Goal: Obtain resource: Download file/media

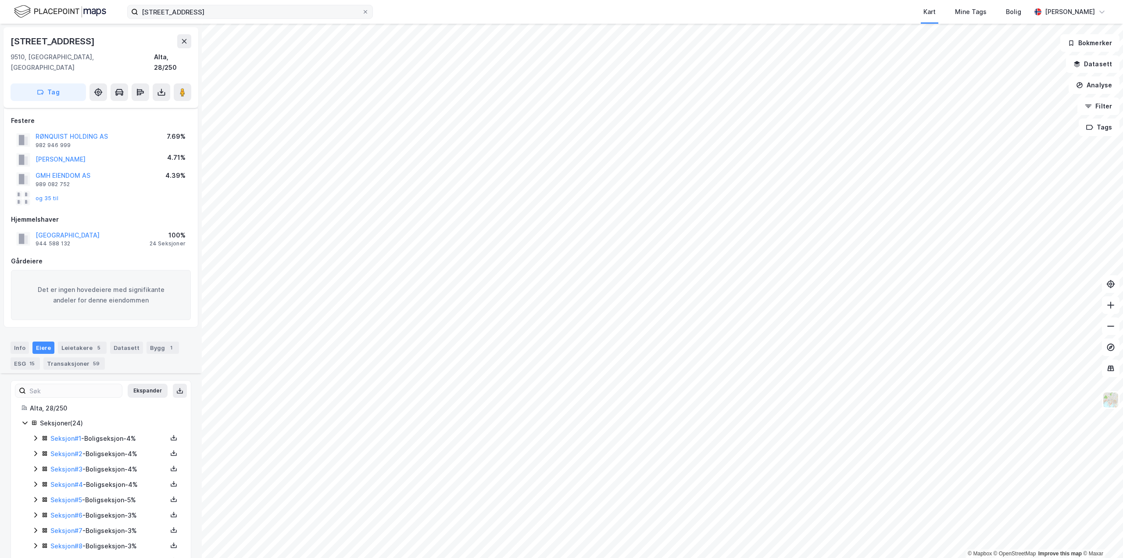
scroll to position [250, 0]
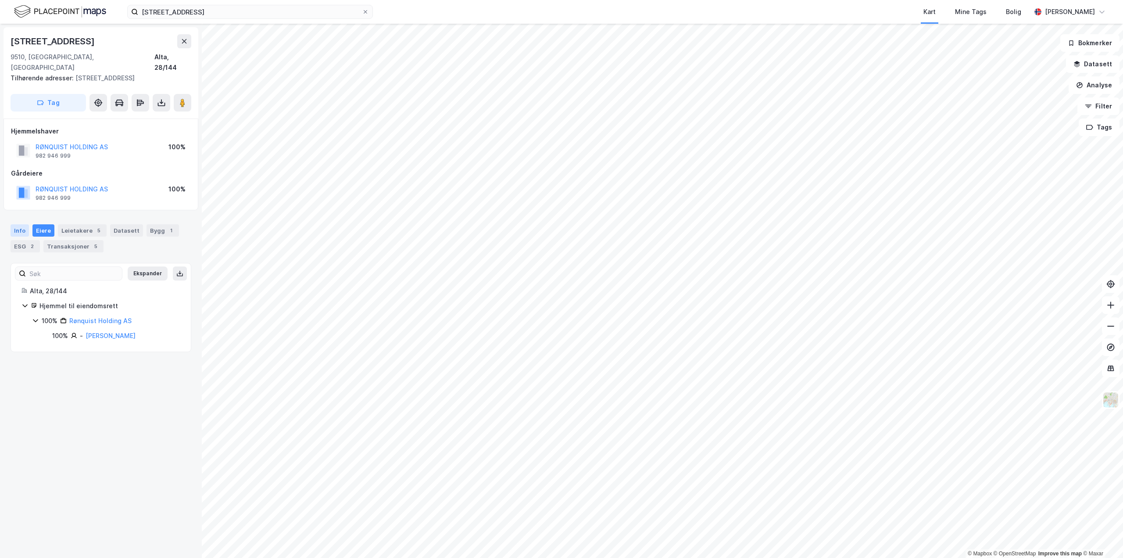
click at [18, 224] on div "Info" at bounding box center [20, 230] width 18 height 12
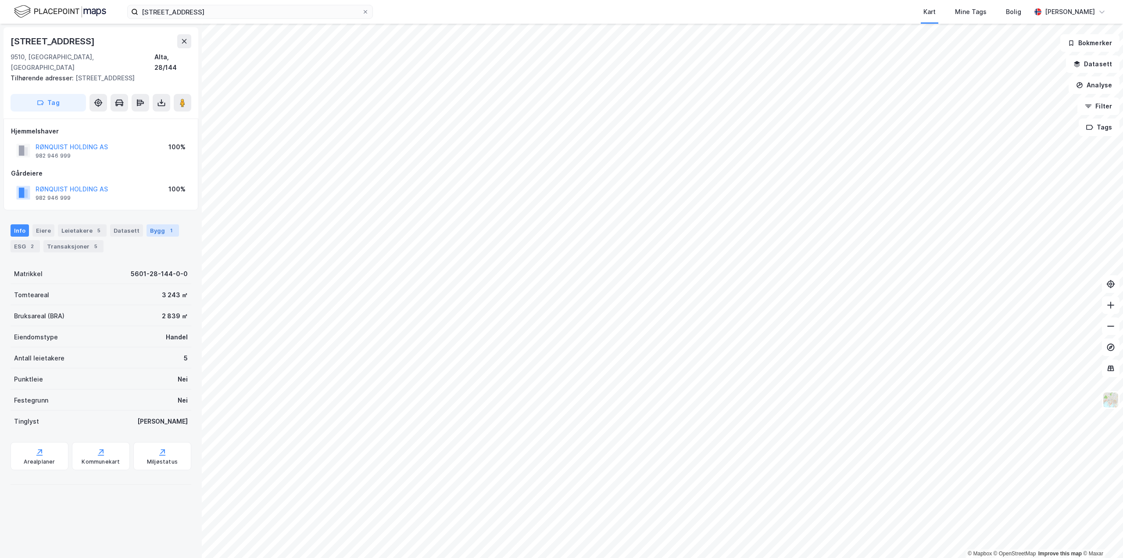
click at [157, 224] on div "Bygg 1" at bounding box center [163, 230] width 32 height 12
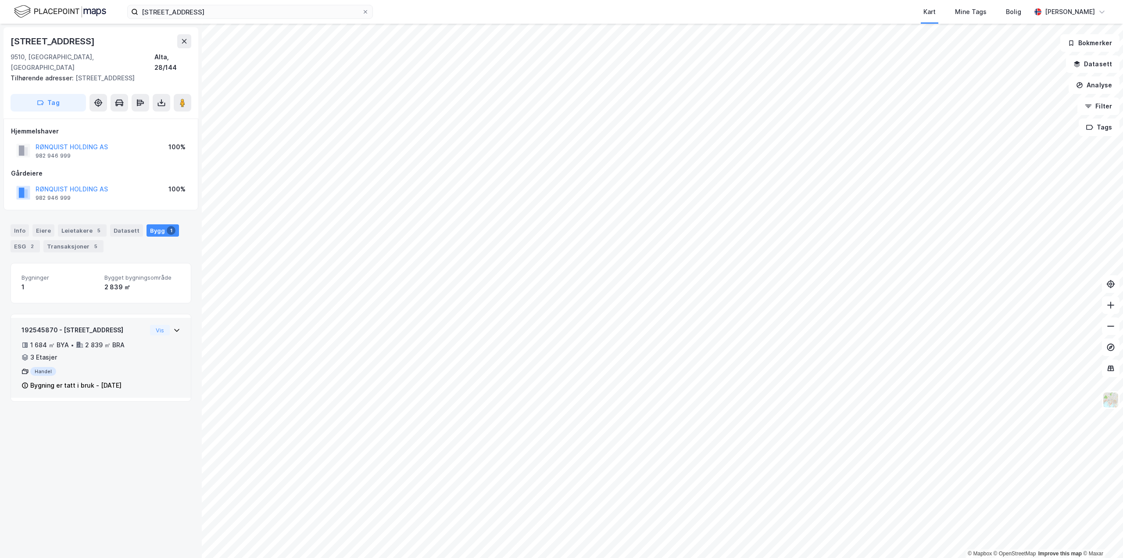
click at [143, 348] on div "192545870 - Markveien 51B 1 684 ㎡ BYA • 2 839 ㎡ BRA • 3 Etasjer Handel Bygning …" at bounding box center [101, 361] width 159 height 73
click at [160, 98] on icon at bounding box center [161, 102] width 9 height 9
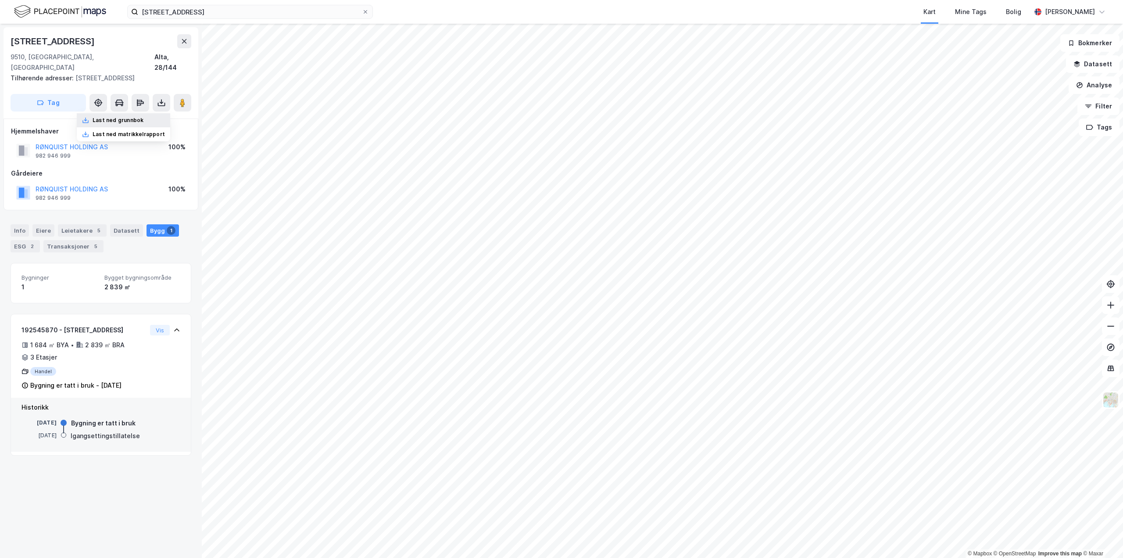
click at [129, 117] on div "Last ned grunnbok" at bounding box center [118, 120] width 51 height 7
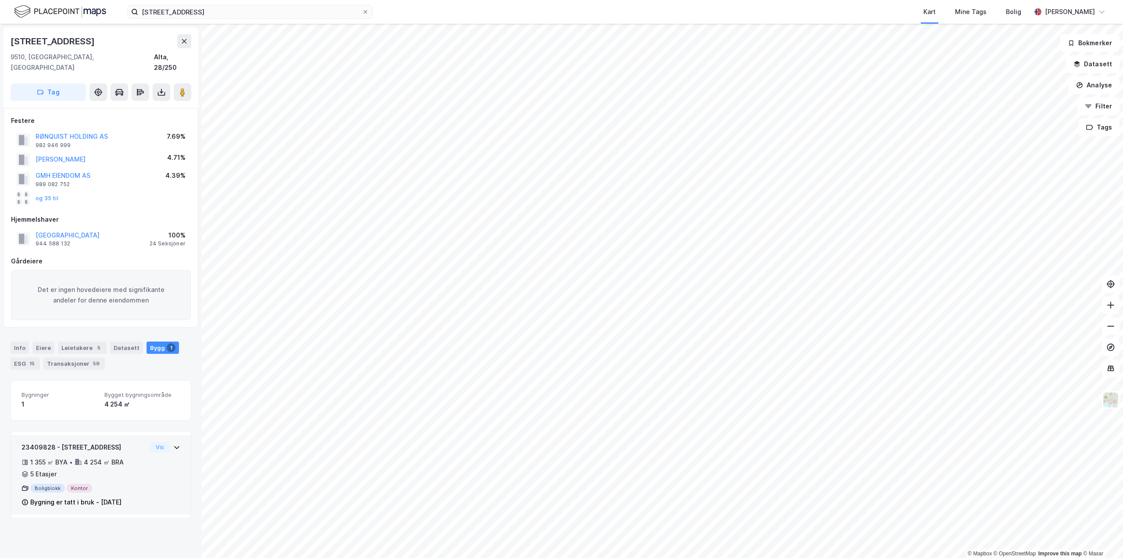
click at [164, 442] on div "Vis" at bounding box center [165, 447] width 30 height 11
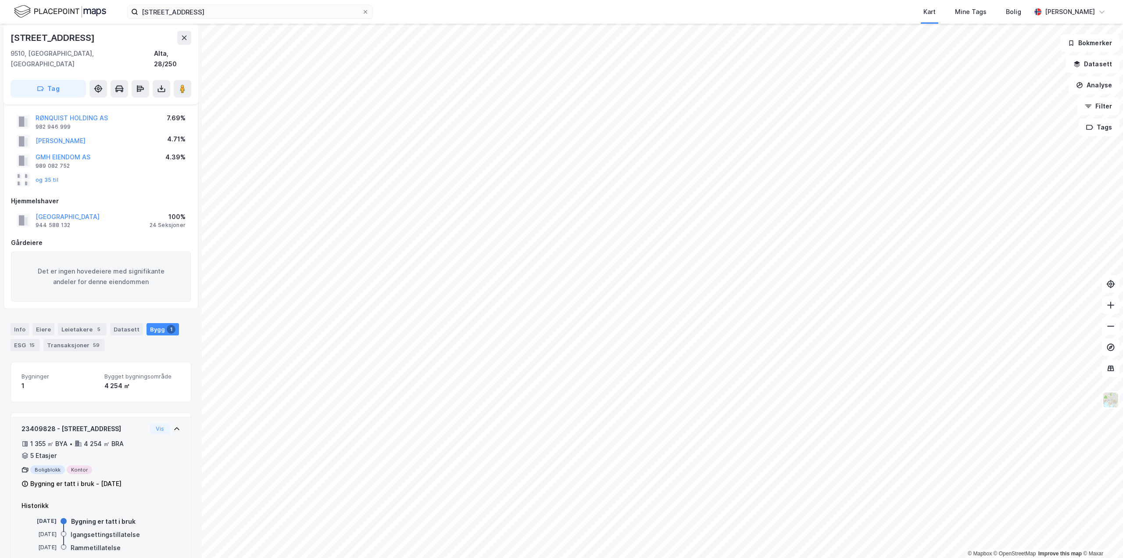
scroll to position [28, 0]
